Goal: Task Accomplishment & Management: Manage account settings

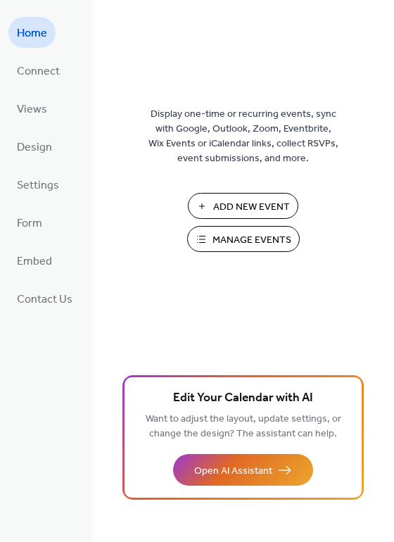
click at [241, 233] on span "Manage Events" at bounding box center [252, 240] width 79 height 15
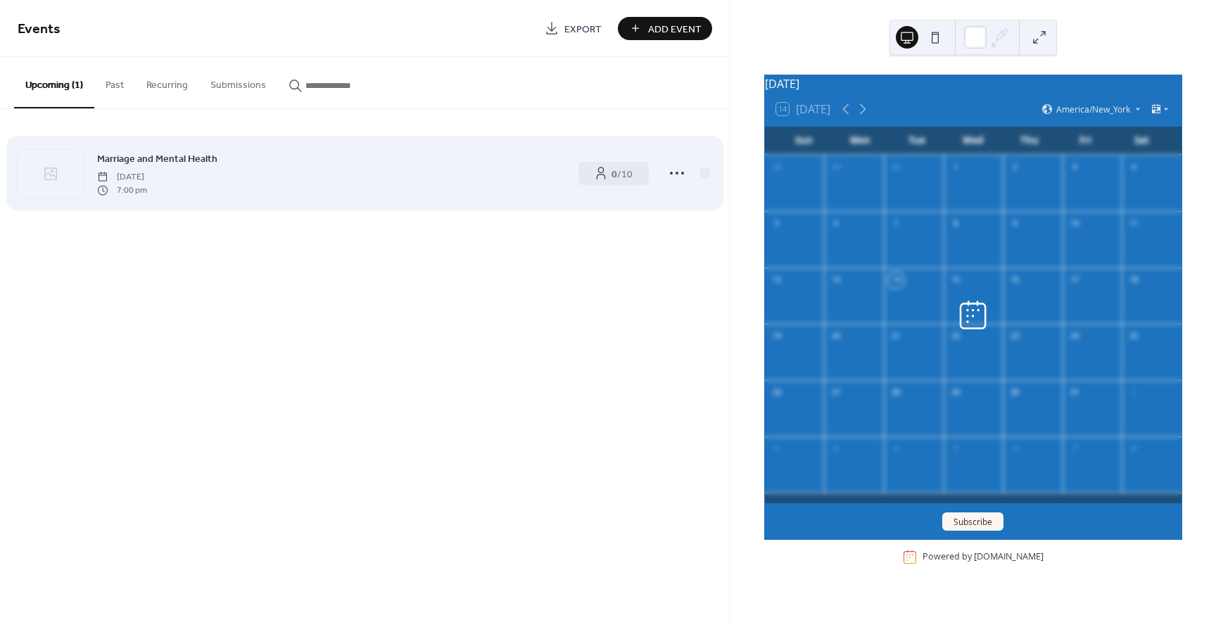
click at [147, 171] on span "[DATE]" at bounding box center [122, 177] width 50 height 13
click at [147, 171] on span "Thursday, October 23, 2025" at bounding box center [122, 177] width 50 height 13
click at [678, 174] on icon at bounding box center [677, 173] width 23 height 23
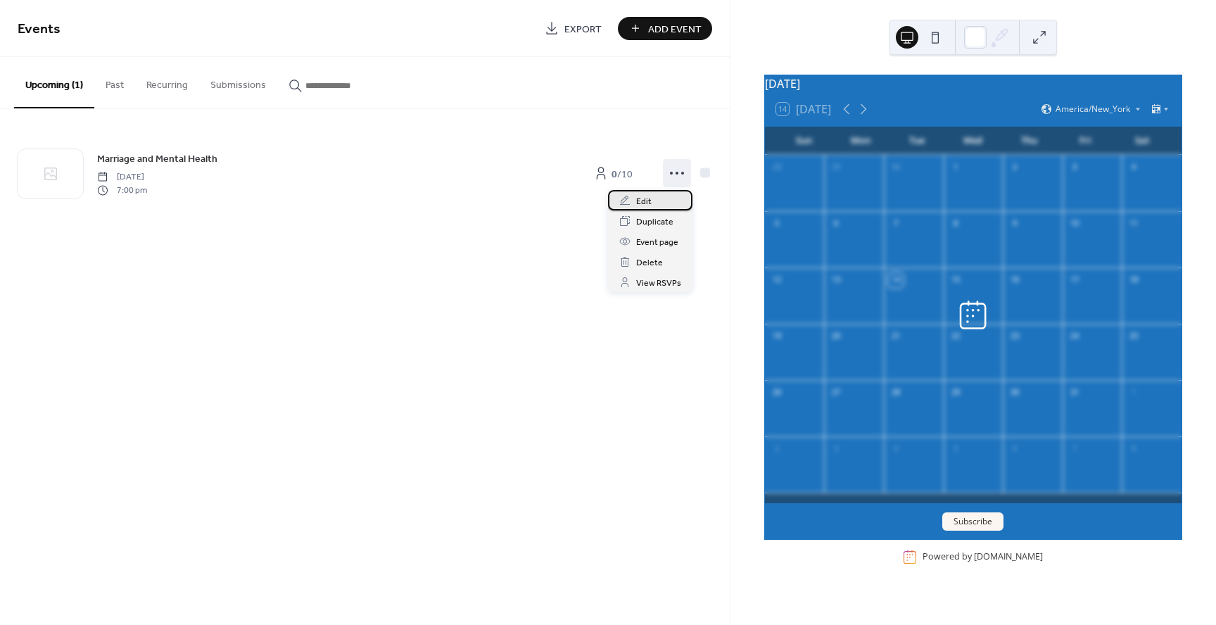
click at [660, 198] on div "Edit" at bounding box center [650, 200] width 84 height 20
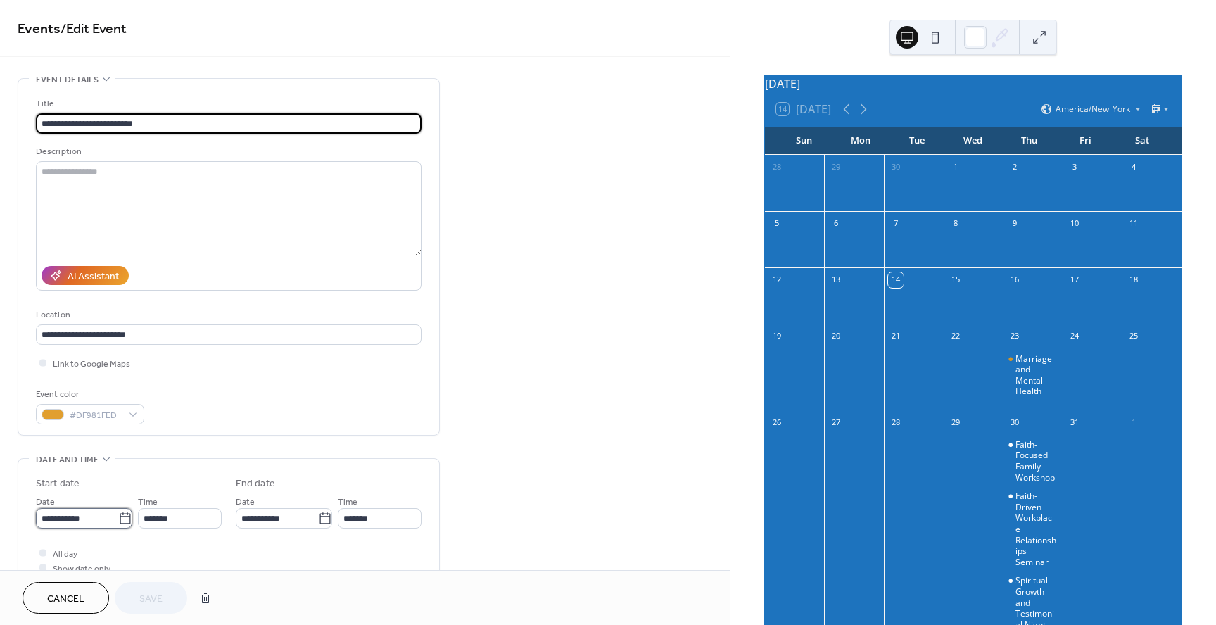
click at [84, 524] on input "**********" at bounding box center [77, 518] width 82 height 20
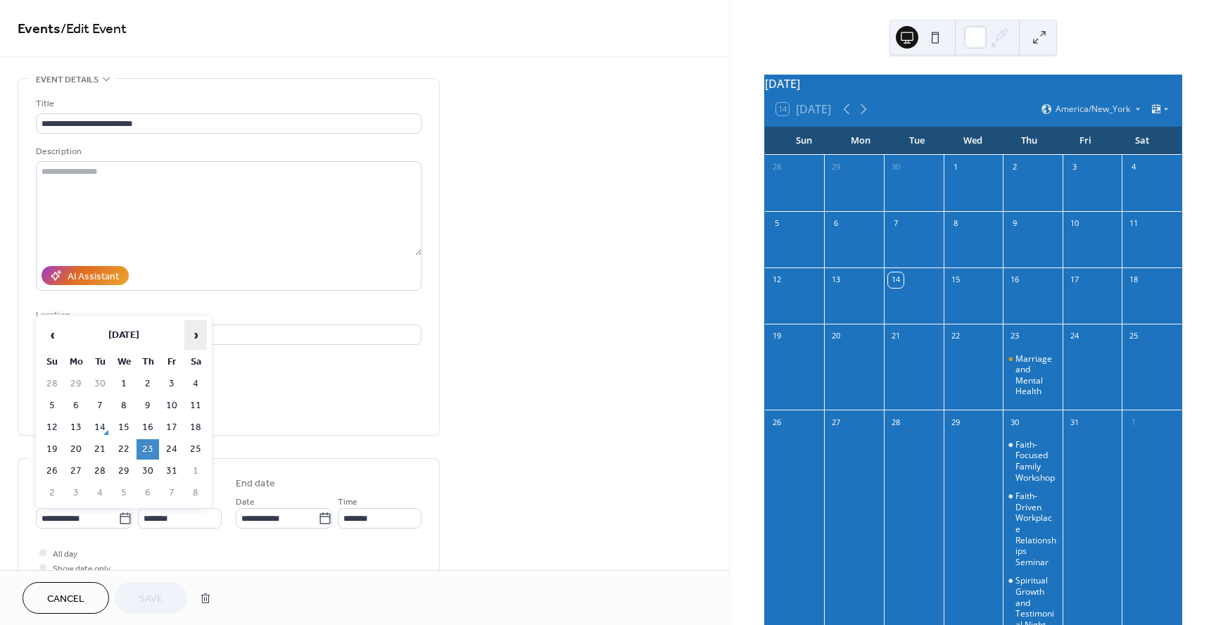
click at [196, 338] on span "›" at bounding box center [195, 335] width 21 height 28
click at [143, 422] on td "13" at bounding box center [148, 427] width 23 height 20
type input "**********"
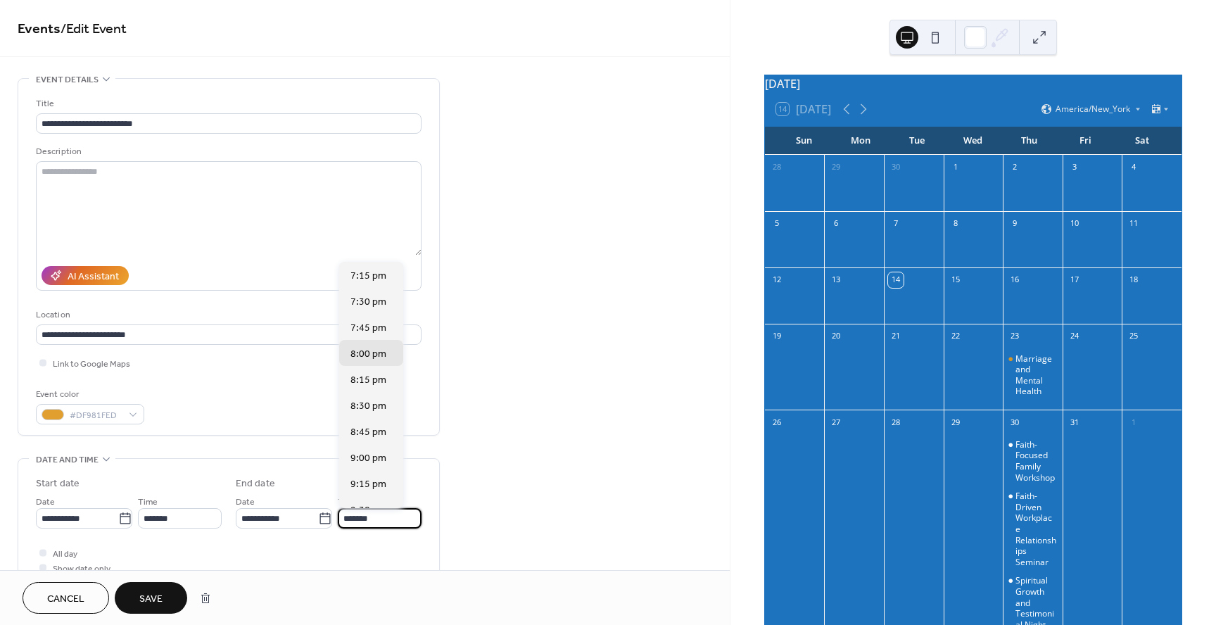
click at [344, 521] on input "*******" at bounding box center [380, 518] width 84 height 20
click at [387, 410] on div "8:30 pm" at bounding box center [371, 405] width 64 height 26
type input "*******"
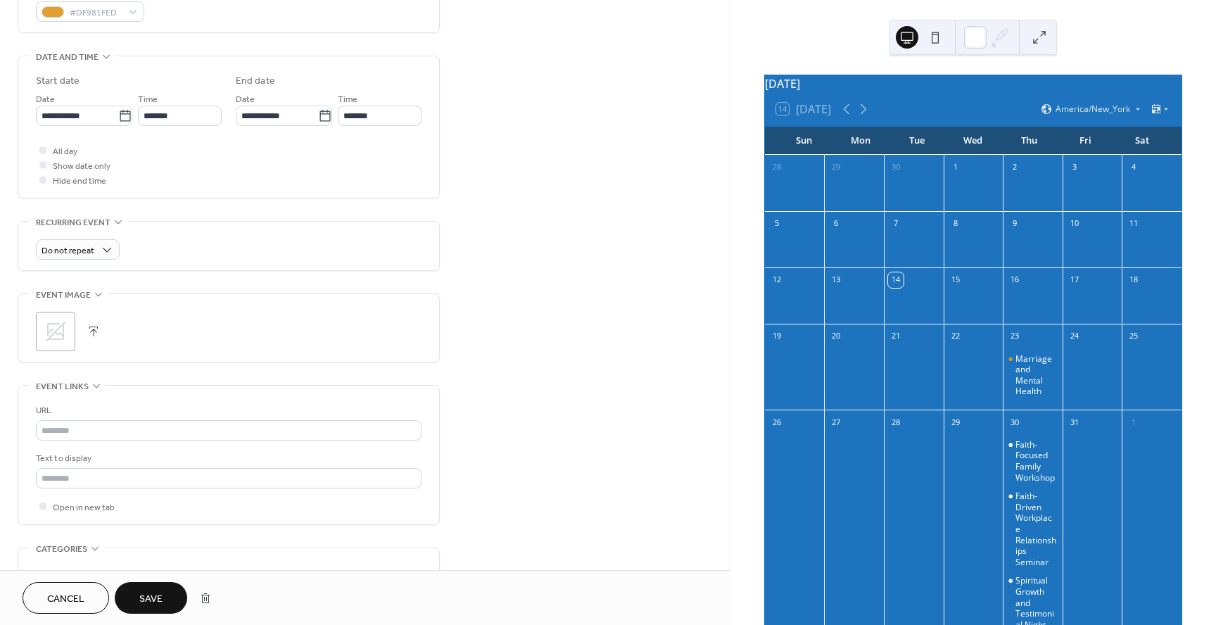
scroll to position [408, 0]
click at [163, 591] on button "Save" at bounding box center [151, 598] width 72 height 32
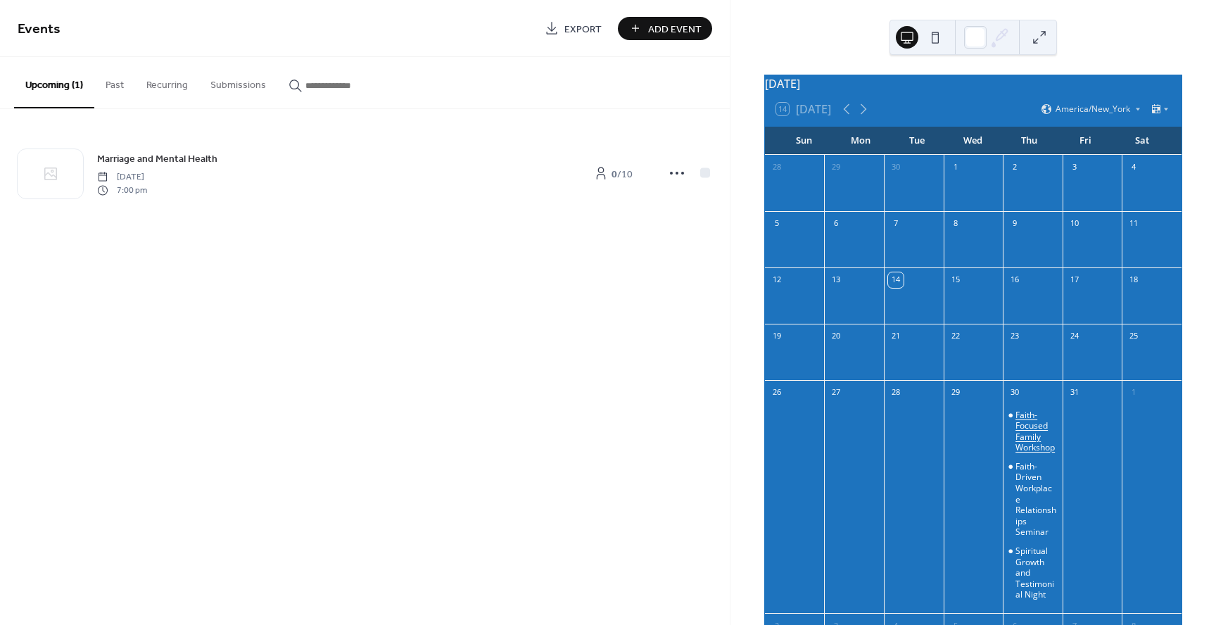
click at [1027, 449] on div "Faith-Focused Family Workshop" at bounding box center [1036, 432] width 42 height 44
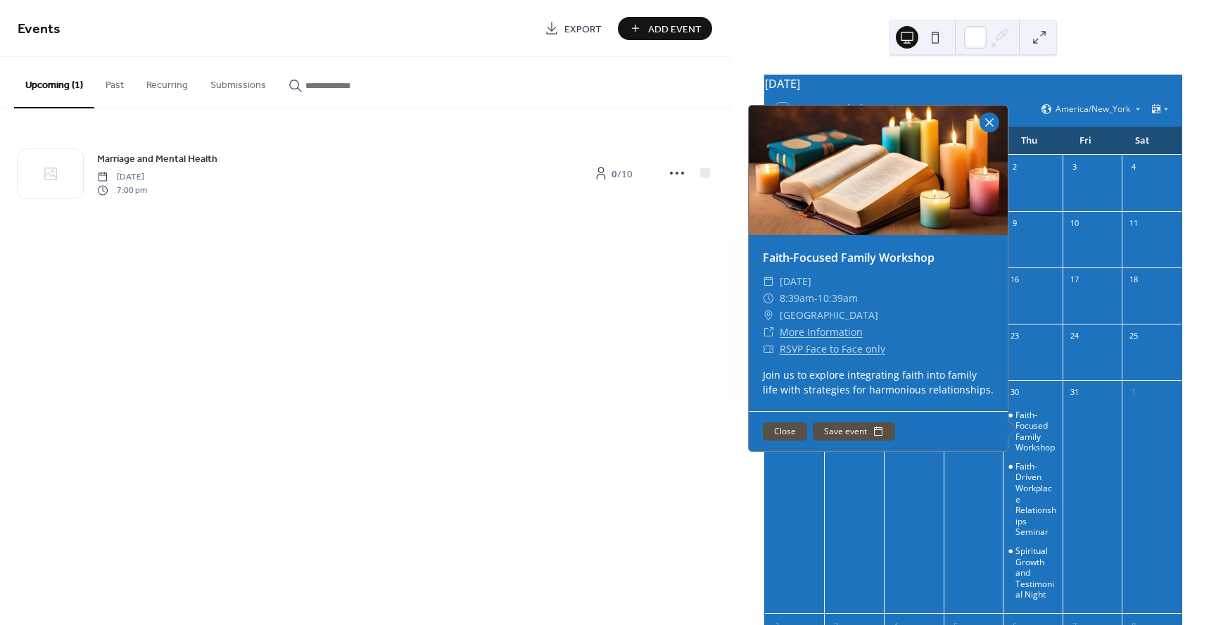
click at [983, 132] on div at bounding box center [989, 123] width 20 height 20
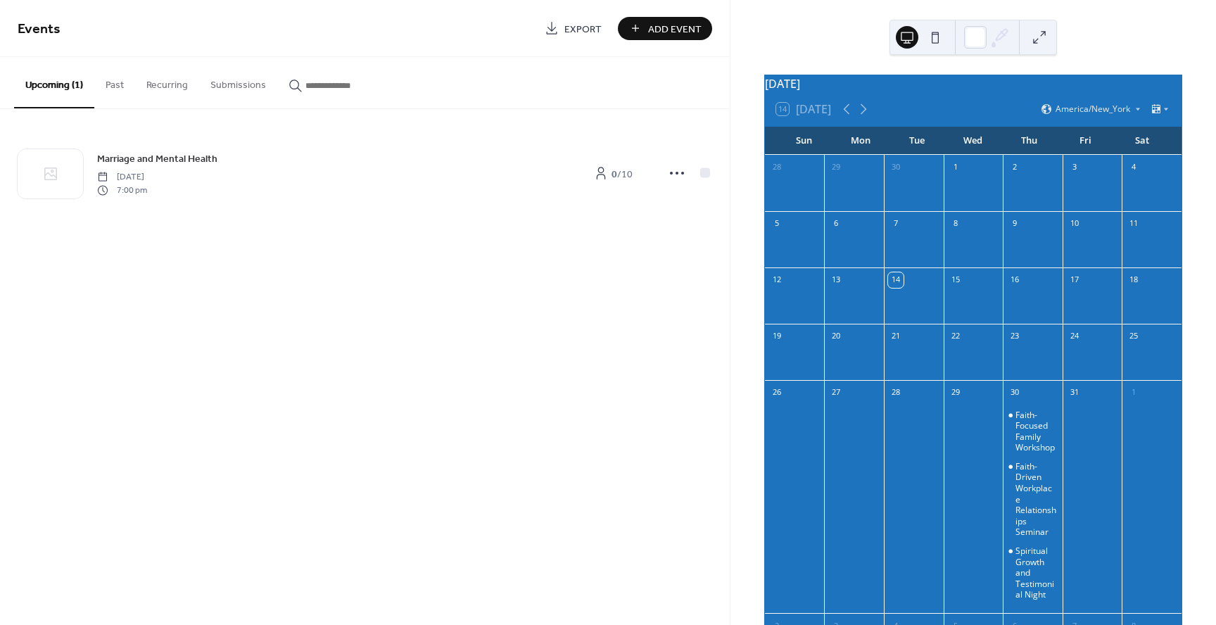
click at [115, 82] on button "Past" at bounding box center [114, 82] width 41 height 50
click at [172, 84] on button "Recurring" at bounding box center [167, 82] width 64 height 50
click at [227, 85] on button "Submissions" at bounding box center [238, 82] width 78 height 50
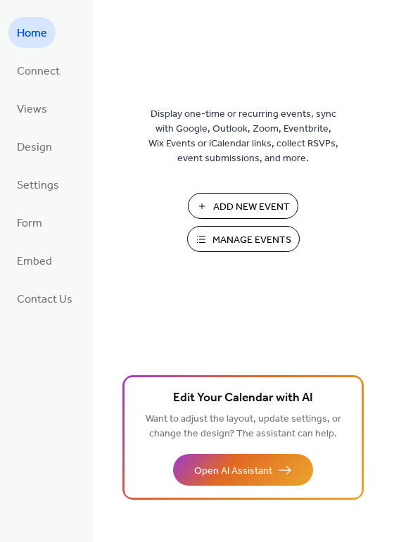
click at [249, 244] on span "Manage Events" at bounding box center [252, 240] width 79 height 15
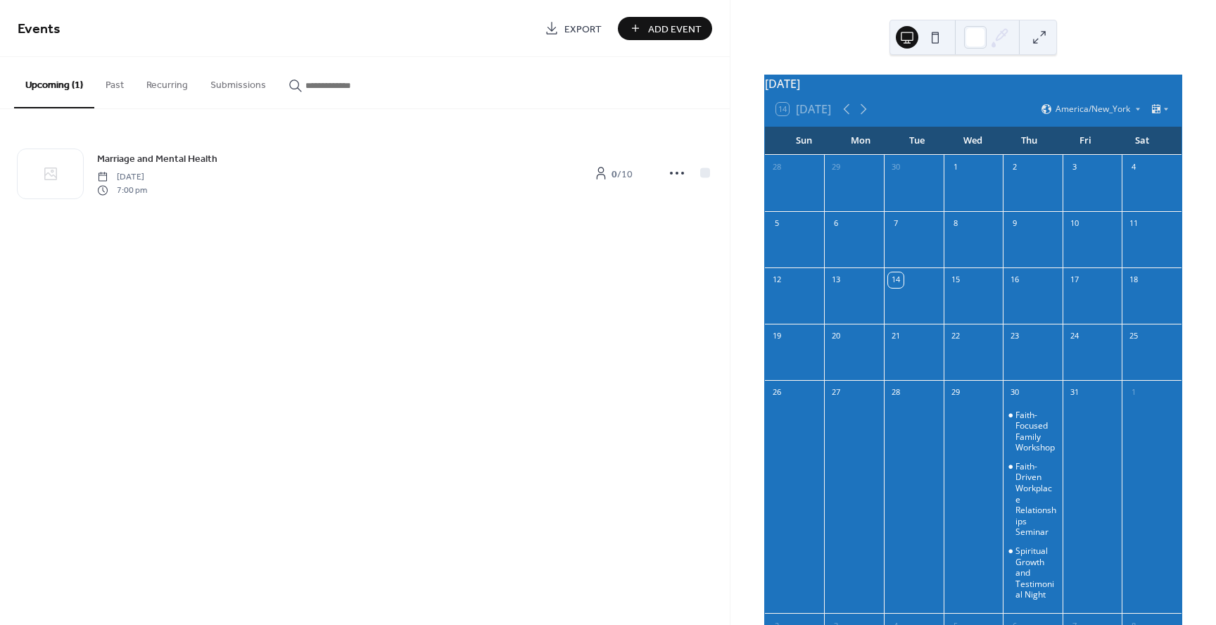
click at [932, 35] on button at bounding box center [935, 37] width 23 height 23
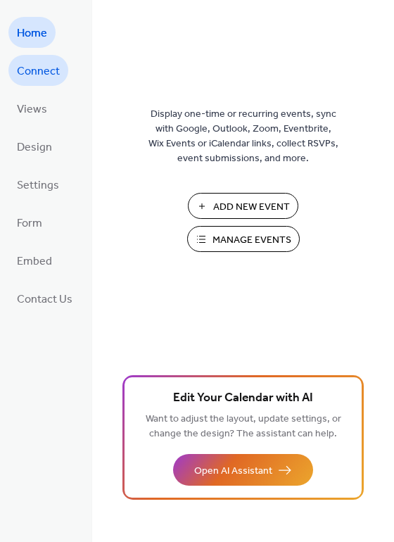
click at [43, 68] on span "Connect" at bounding box center [38, 72] width 43 height 23
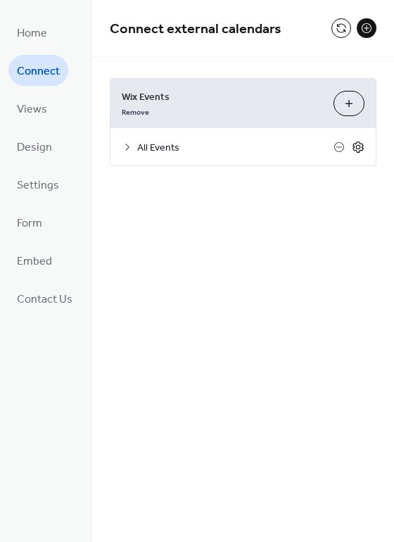
click at [358, 148] on icon at bounding box center [358, 146] width 5 height 5
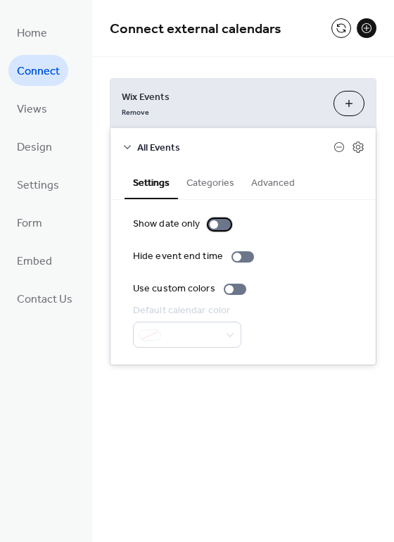
click at [213, 227] on div at bounding box center [214, 224] width 8 height 8
click at [225, 291] on div at bounding box center [229, 289] width 8 height 8
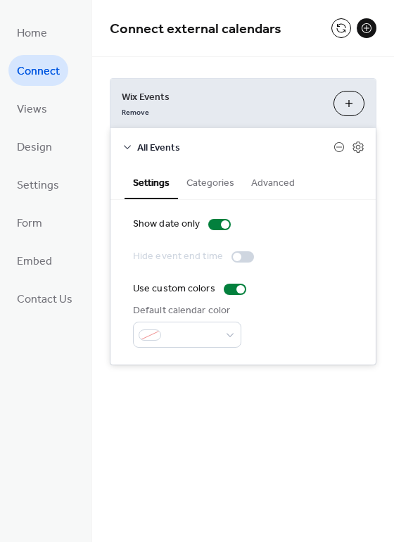
click at [206, 178] on button "Categories" at bounding box center [210, 181] width 65 height 32
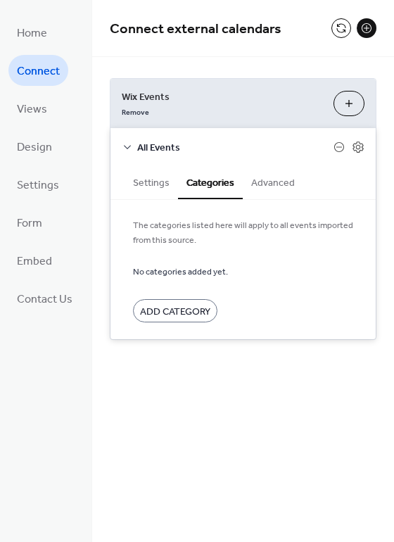
click at [268, 178] on button "Advanced" at bounding box center [273, 181] width 61 height 32
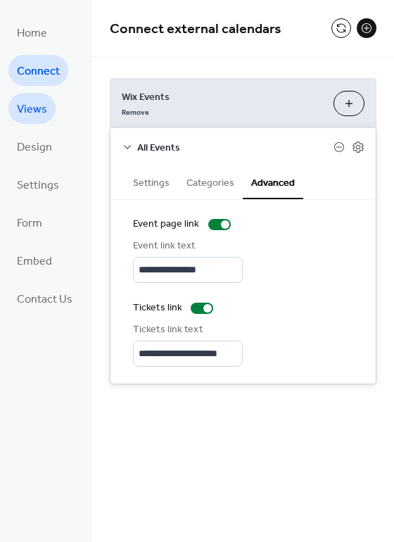
click at [46, 114] on link "Views" at bounding box center [31, 108] width 47 height 31
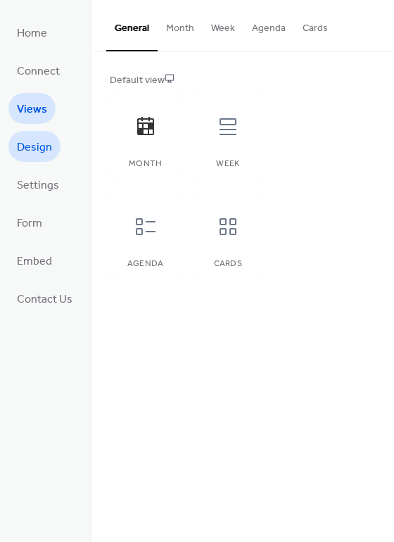
click at [44, 139] on span "Design" at bounding box center [34, 148] width 35 height 23
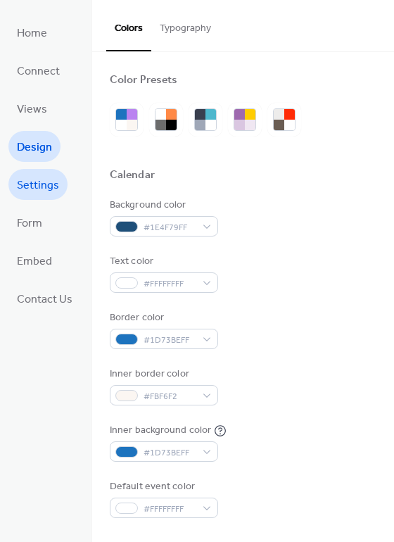
click at [42, 189] on span "Settings" at bounding box center [38, 186] width 42 height 23
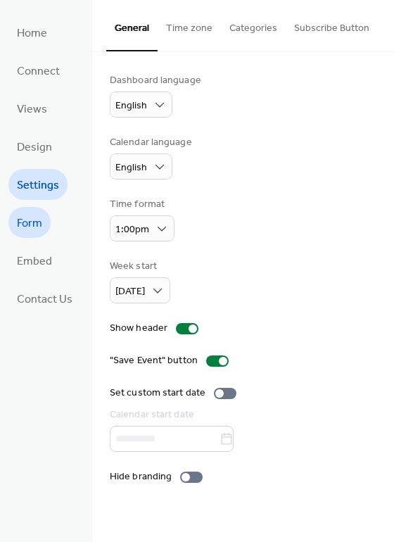
click at [38, 219] on span "Form" at bounding box center [29, 224] width 25 height 23
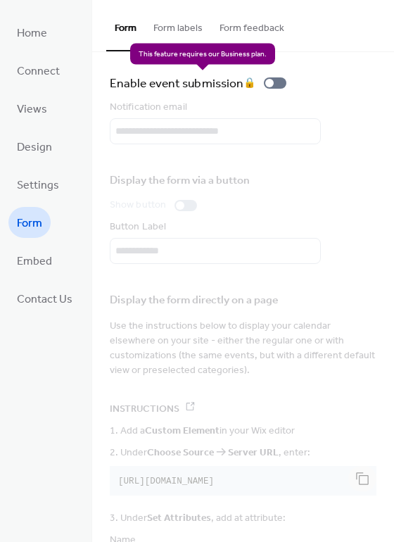
click at [267, 80] on div "Enable event submission 🔒" at bounding box center [201, 83] width 182 height 20
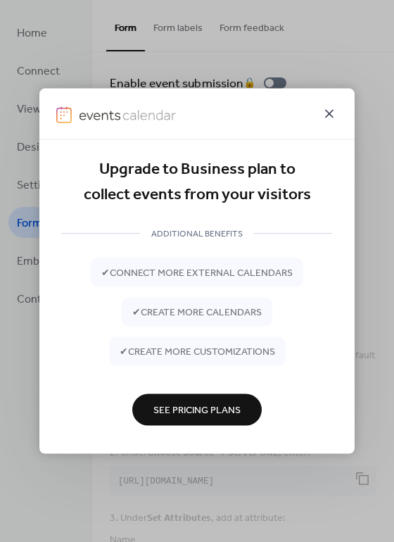
click at [334, 113] on icon at bounding box center [329, 114] width 17 height 17
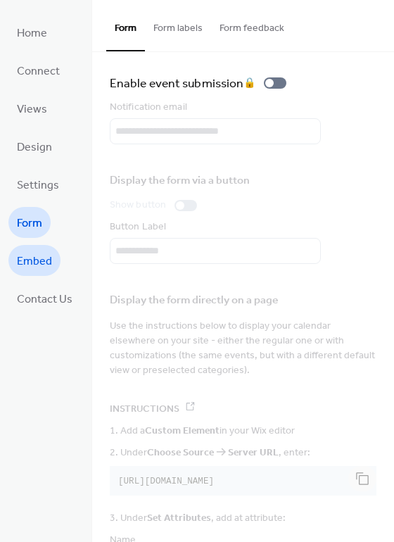
click at [35, 255] on span "Embed" at bounding box center [34, 261] width 35 height 23
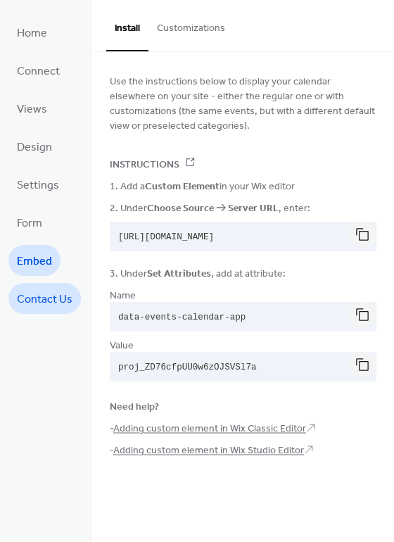
click at [42, 297] on span "Contact Us" at bounding box center [45, 299] width 56 height 23
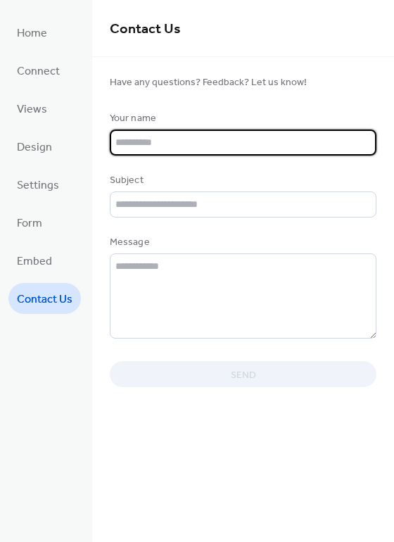
click at [198, 140] on input "text" at bounding box center [243, 142] width 267 height 26
type input "*"
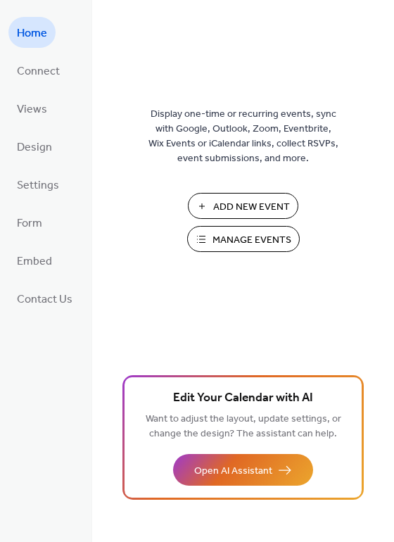
click at [264, 243] on span "Manage Events" at bounding box center [252, 240] width 79 height 15
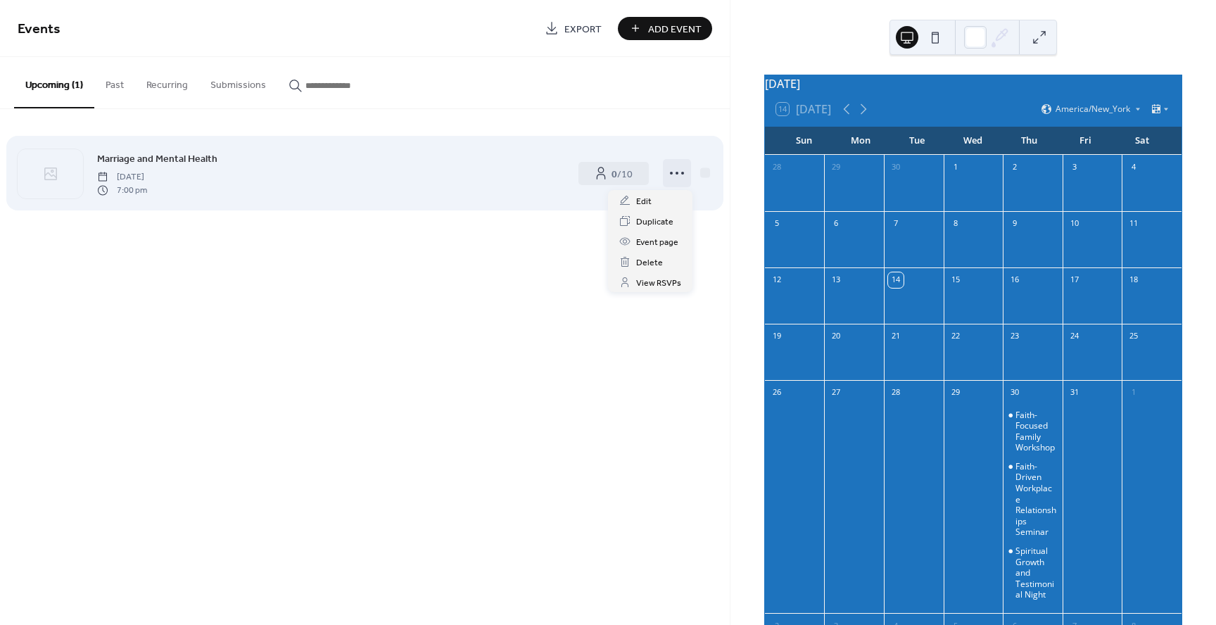
click at [682, 175] on icon at bounding box center [677, 173] width 23 height 23
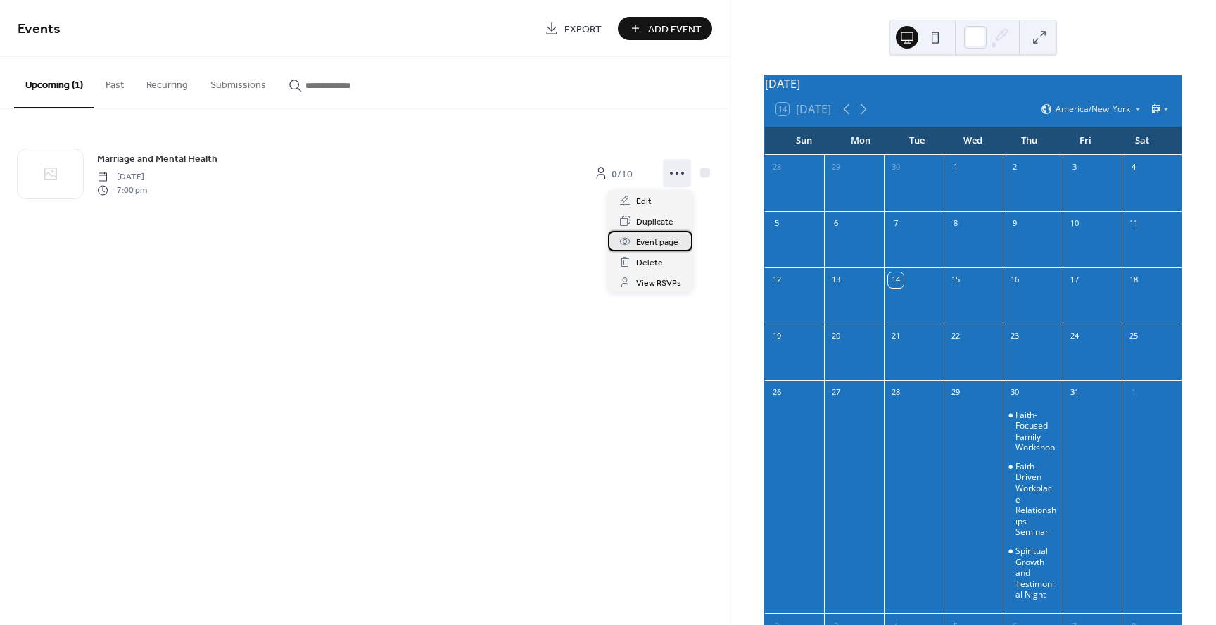
click at [658, 243] on span "Event page" at bounding box center [657, 242] width 42 height 15
click at [658, 34] on span "Add Event" at bounding box center [674, 29] width 53 height 15
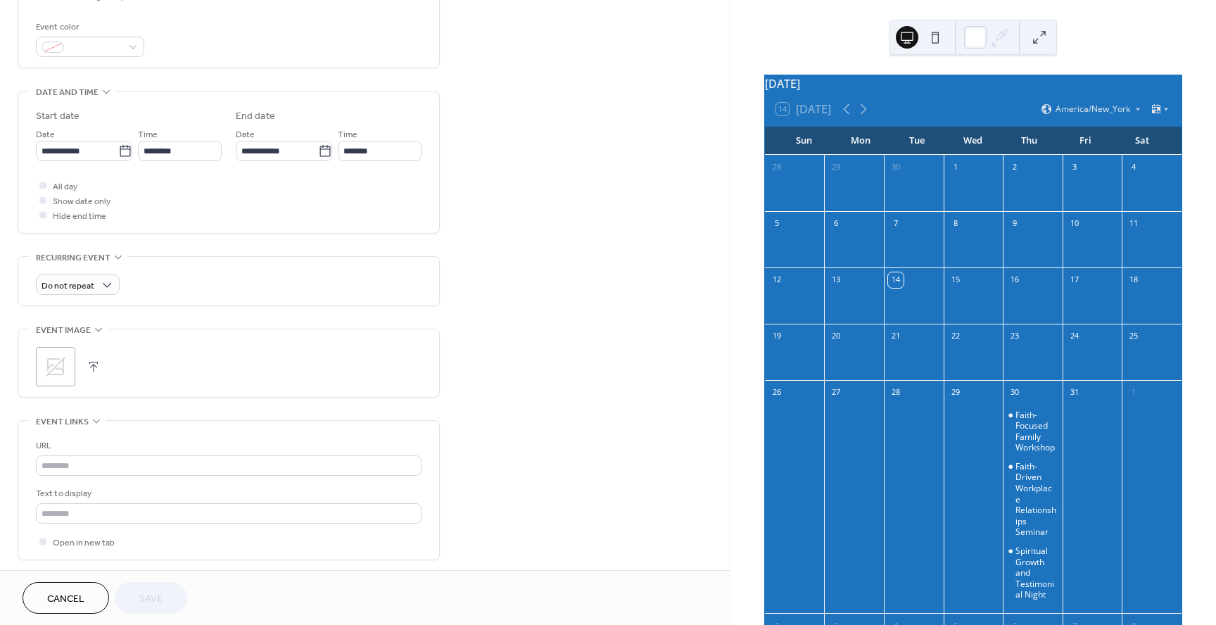
scroll to position [446, 0]
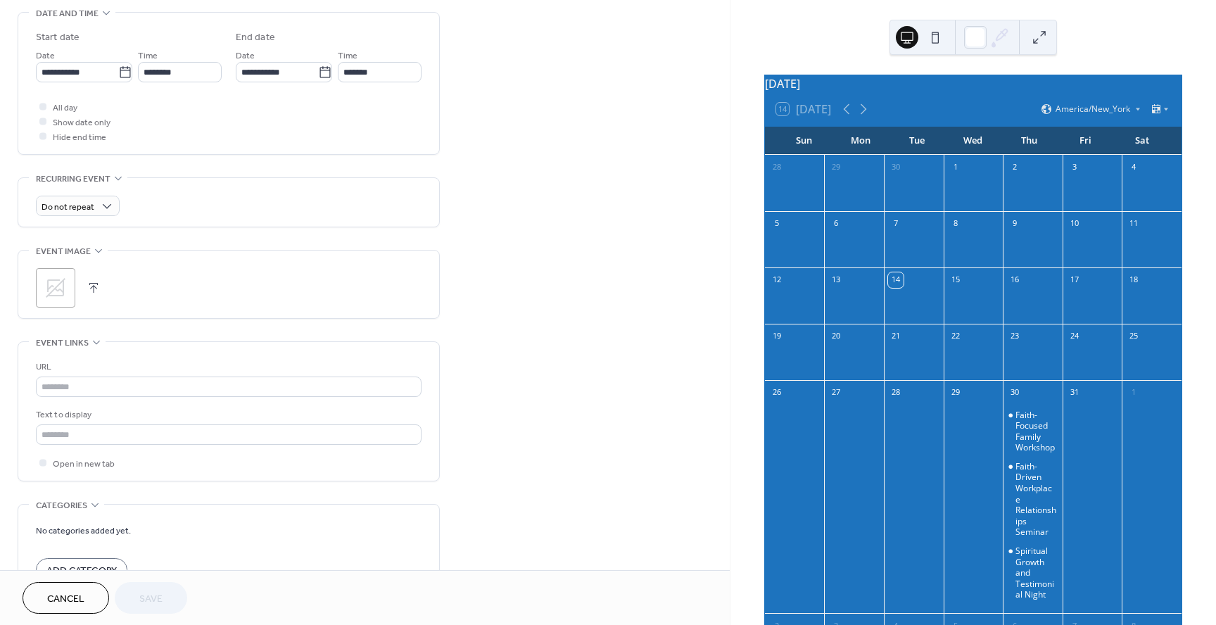
click at [55, 592] on span "Cancel" at bounding box center [65, 599] width 37 height 15
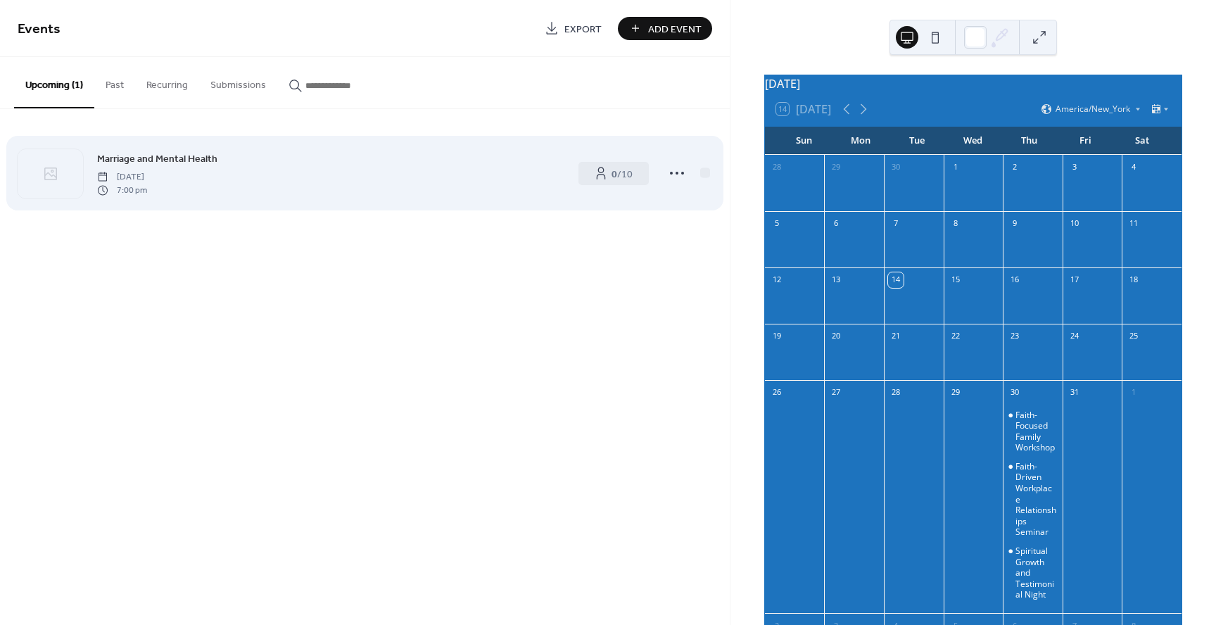
click at [156, 165] on span "Marriage and Mental Health" at bounding box center [157, 159] width 120 height 15
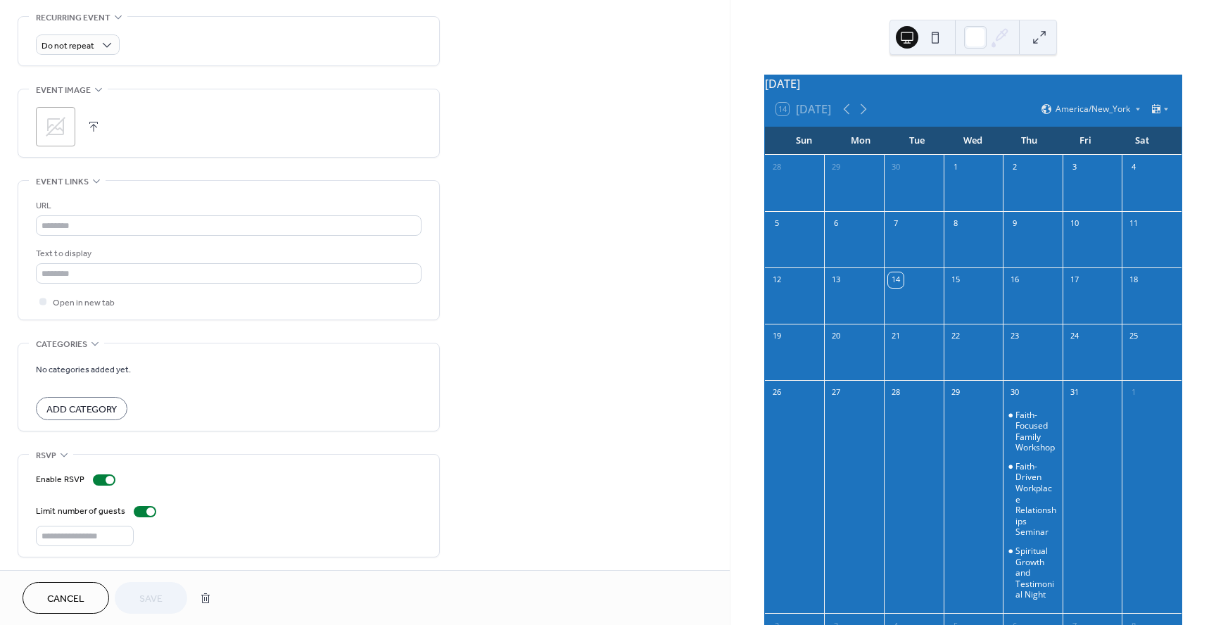
scroll to position [609, 0]
click at [63, 530] on input "**" at bounding box center [85, 534] width 98 height 20
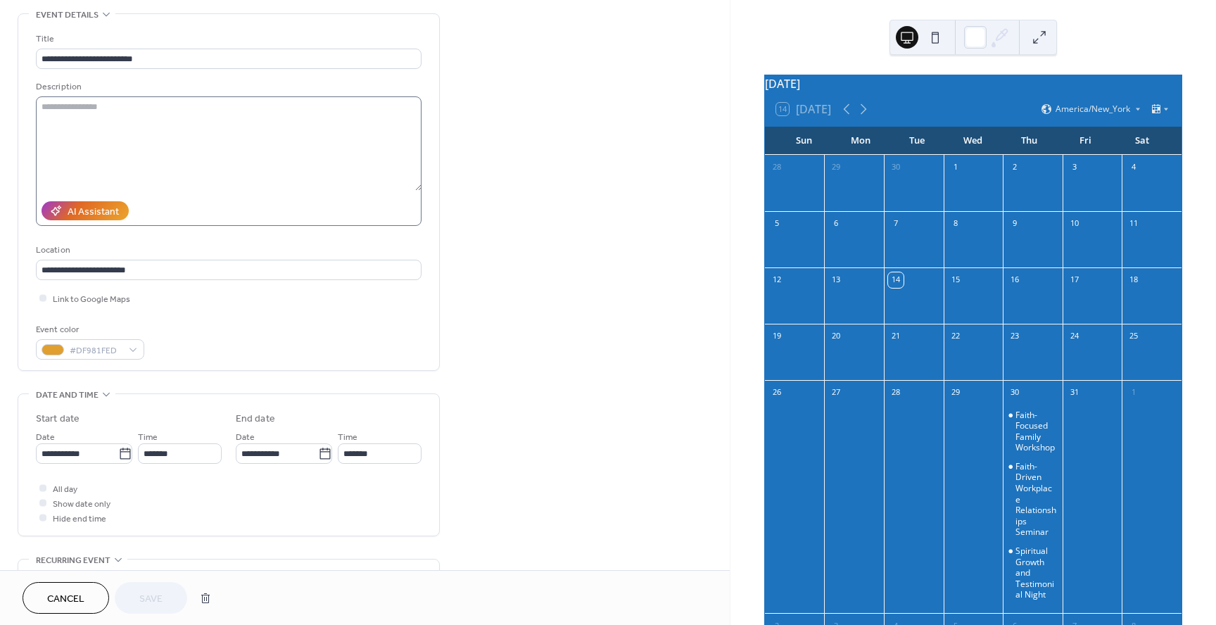
scroll to position [67, 0]
type input "**"
click at [117, 299] on span "Link to Google Maps" at bounding box center [91, 297] width 77 height 15
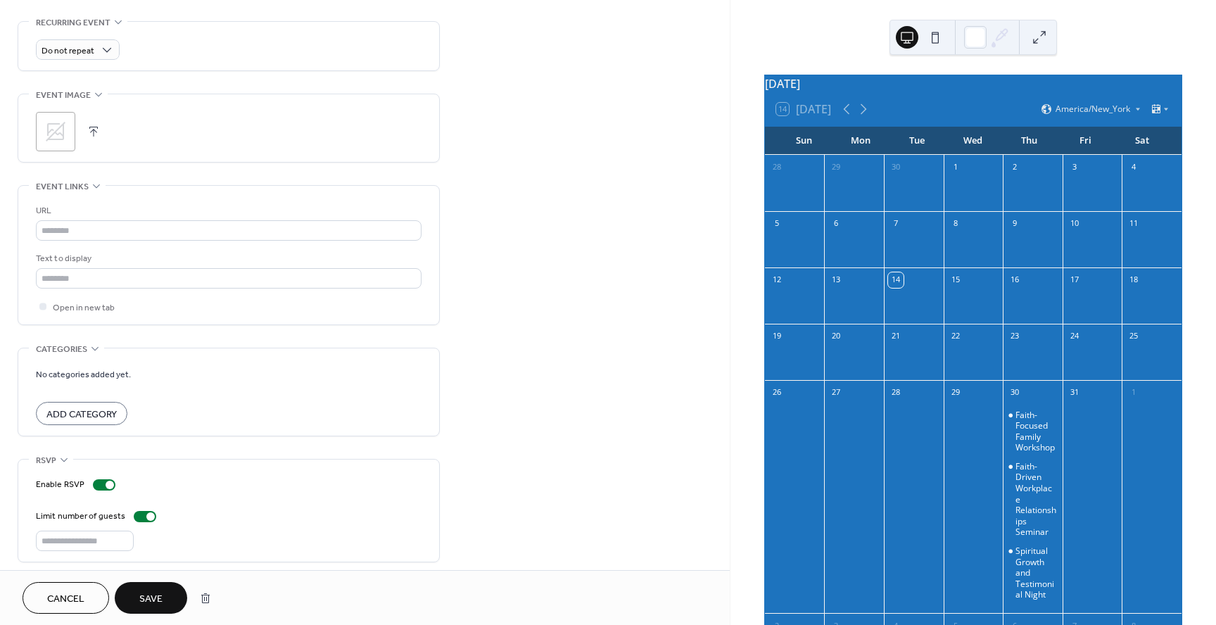
scroll to position [609, 0]
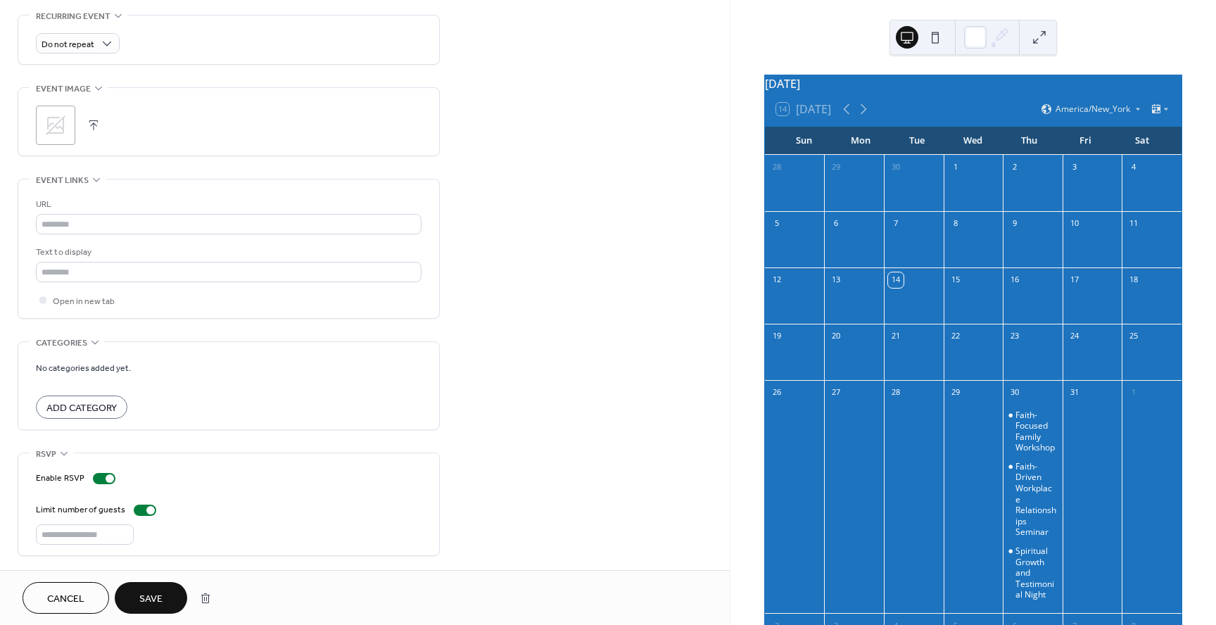
click at [148, 606] on span "Save" at bounding box center [150, 599] width 23 height 15
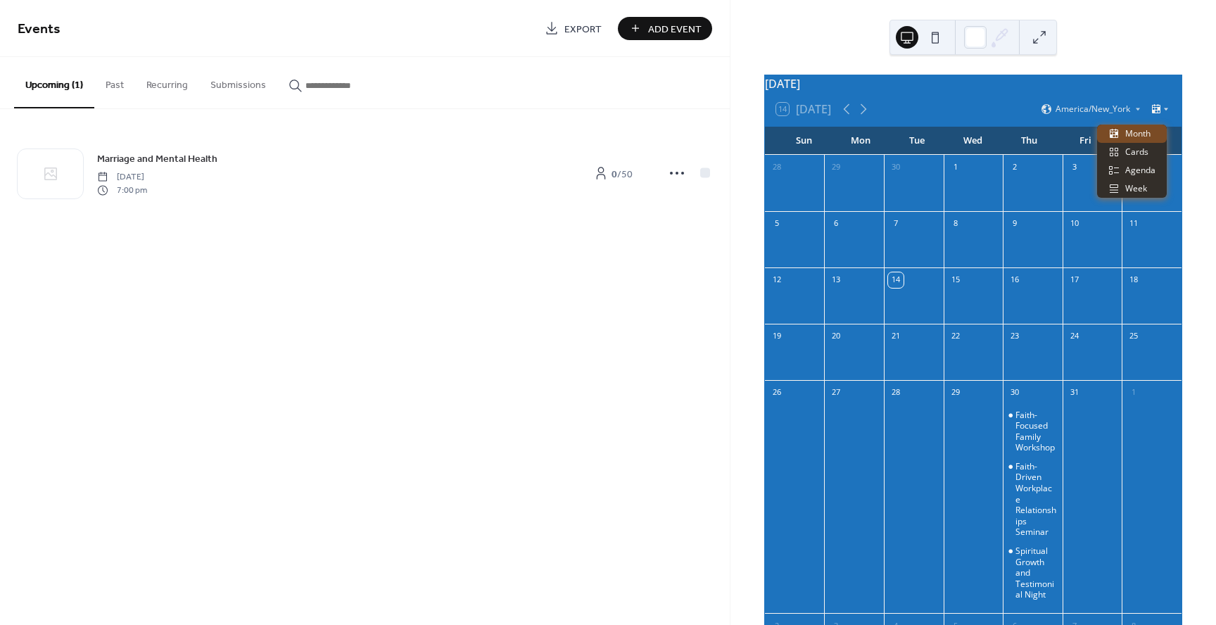
click at [1152, 113] on icon at bounding box center [1156, 108] width 8 height 9
click at [1137, 154] on span "Cards" at bounding box center [1136, 152] width 23 height 13
